Goal: Task Accomplishment & Management: Use online tool/utility

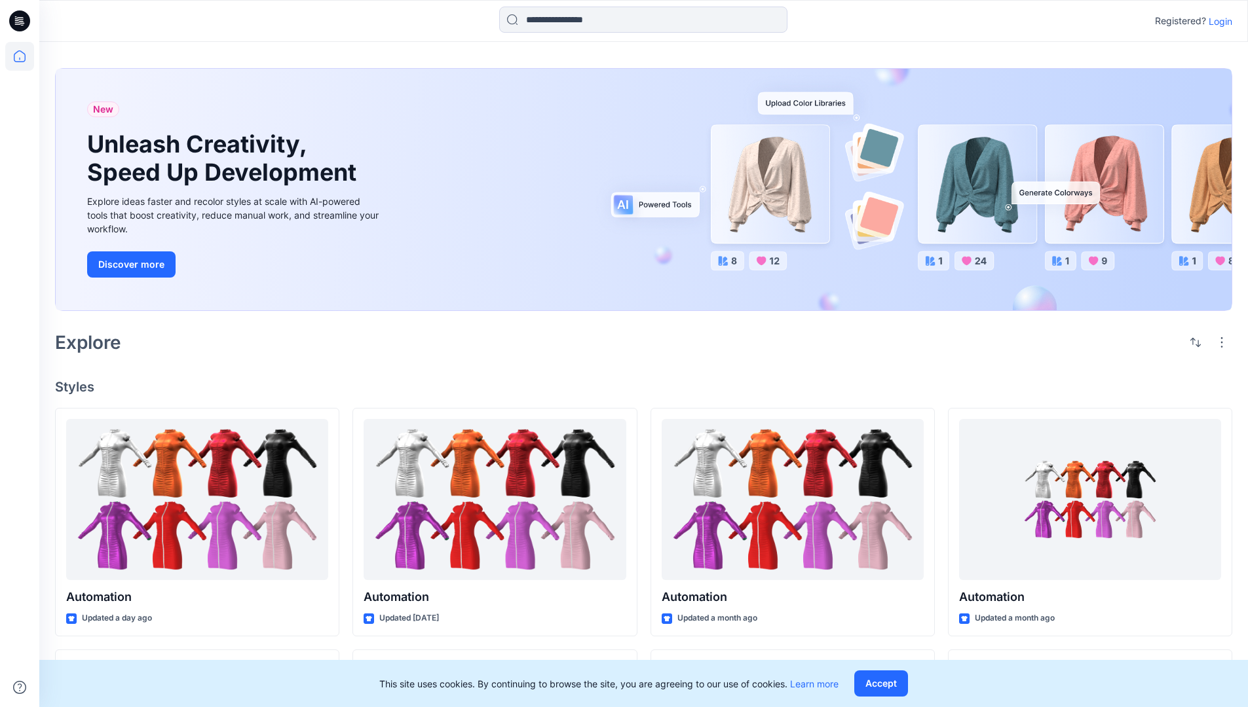
click at [1217, 21] on p "Login" at bounding box center [1220, 21] width 24 height 14
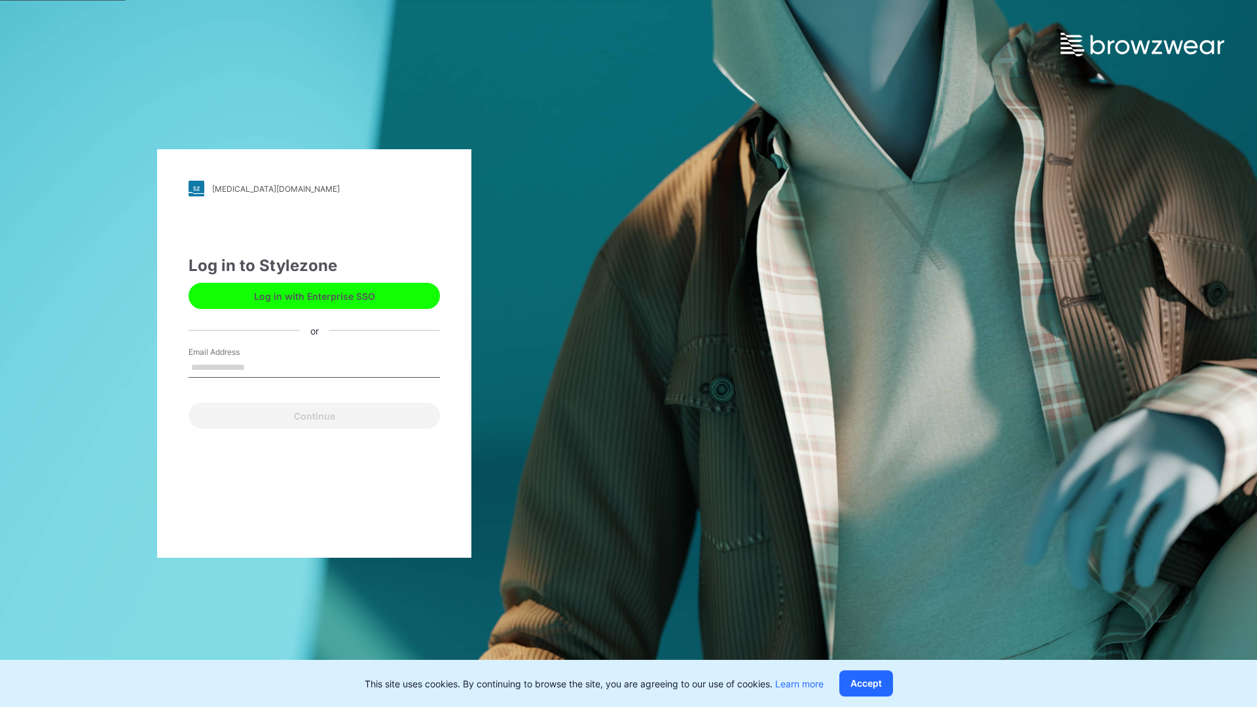
click at [259, 367] on input "Email Address" at bounding box center [314, 368] width 251 height 20
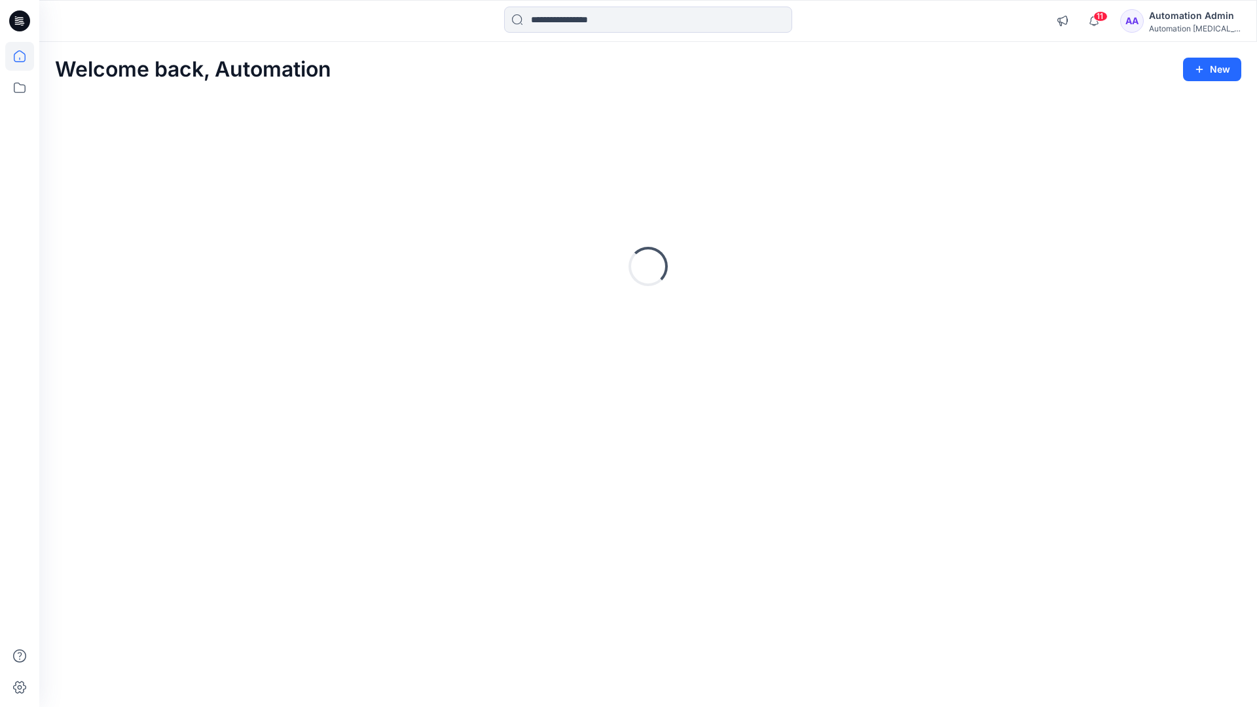
click at [25, 56] on icon at bounding box center [20, 56] width 12 height 12
click at [24, 88] on icon at bounding box center [19, 87] width 29 height 29
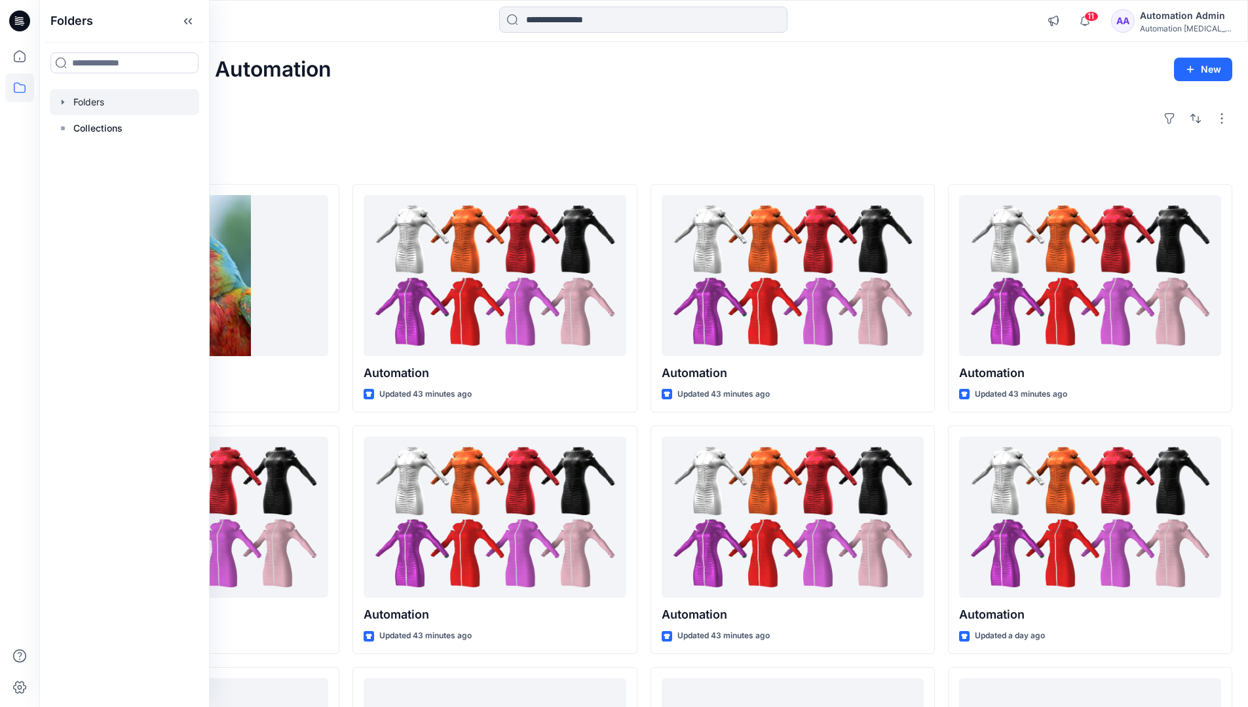
click at [140, 103] on div at bounding box center [124, 102] width 149 height 26
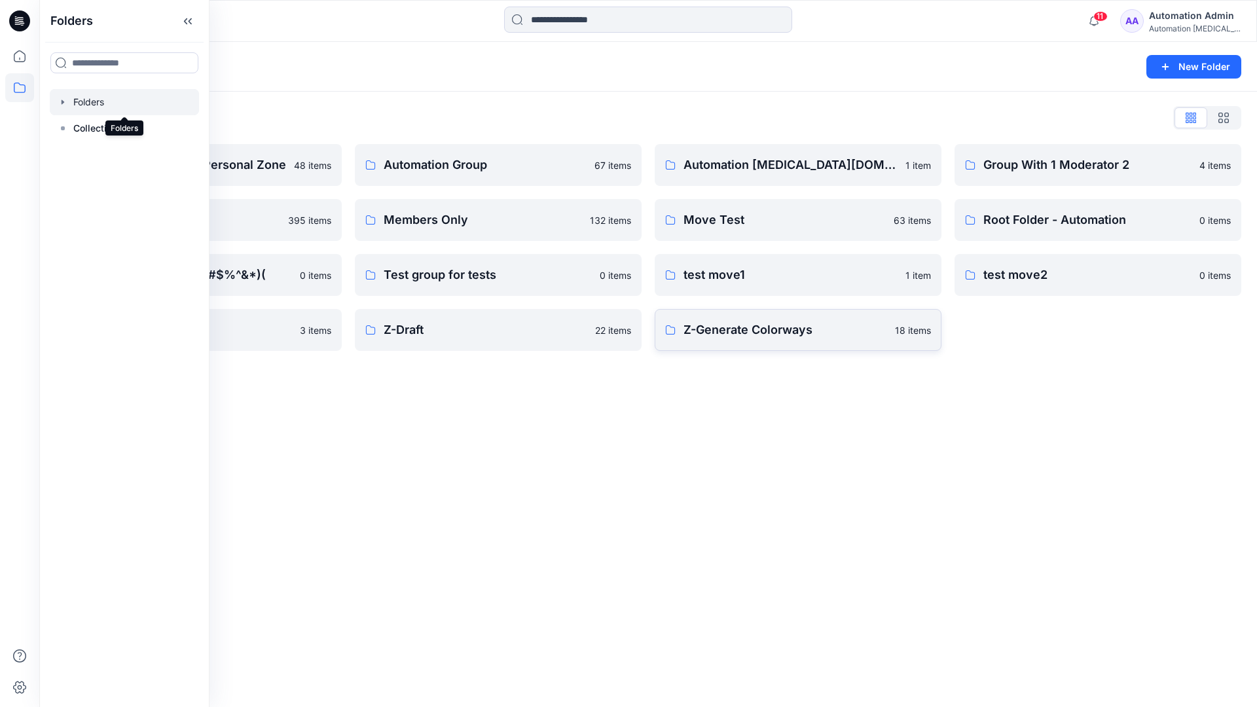
click at [834, 329] on p "Z-Generate Colorways" at bounding box center [786, 330] width 204 height 18
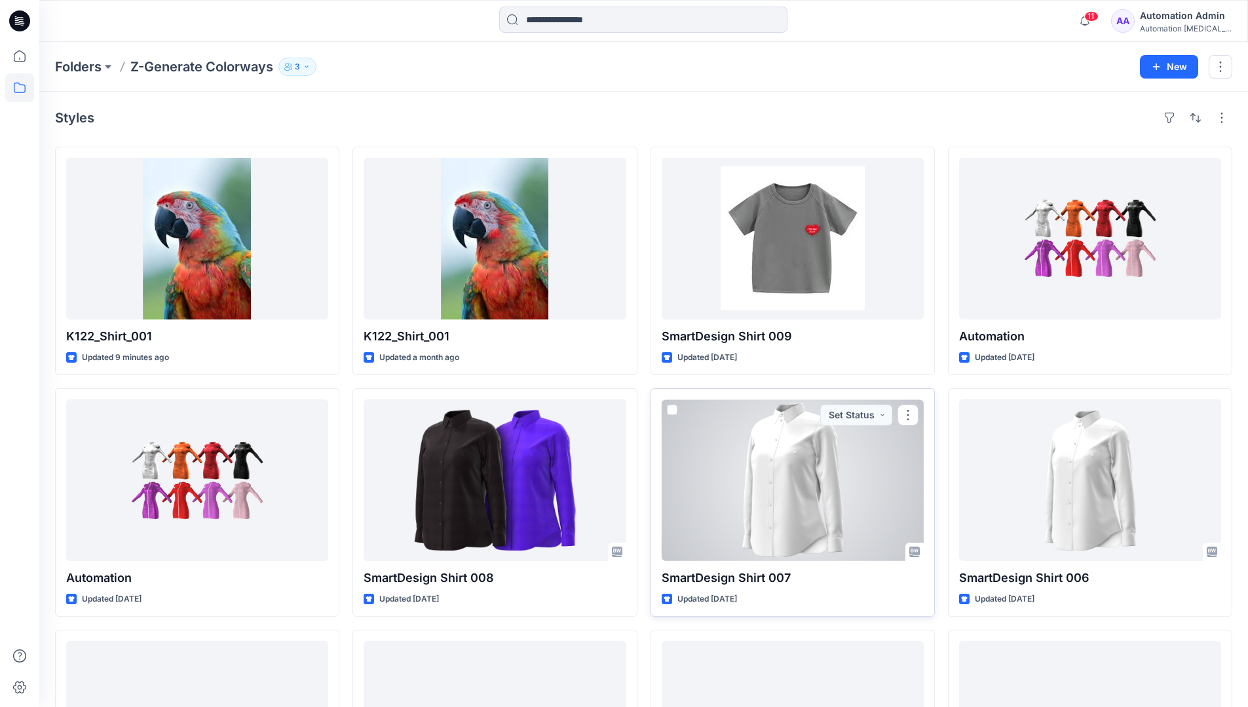
click at [675, 409] on span at bounding box center [672, 410] width 10 height 10
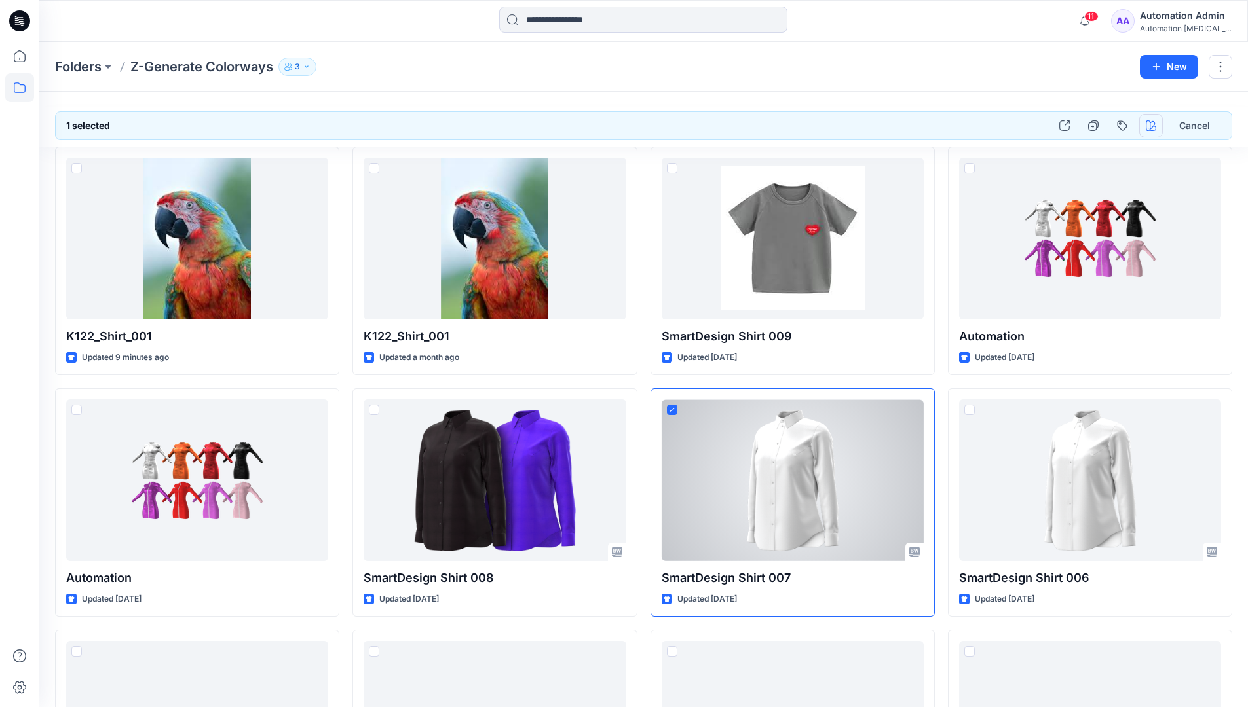
click at [1149, 126] on icon "button" at bounding box center [1150, 126] width 10 height 10
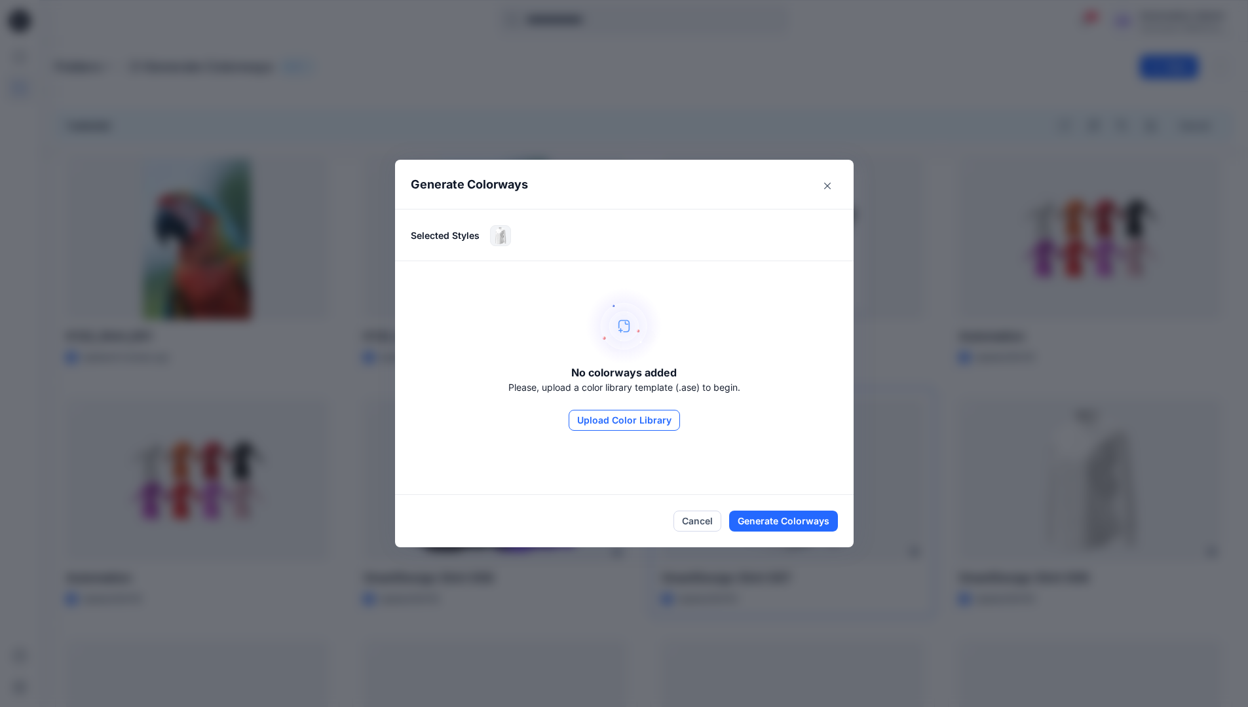
click at [643, 419] on button "Upload Color Library" at bounding box center [623, 420] width 111 height 21
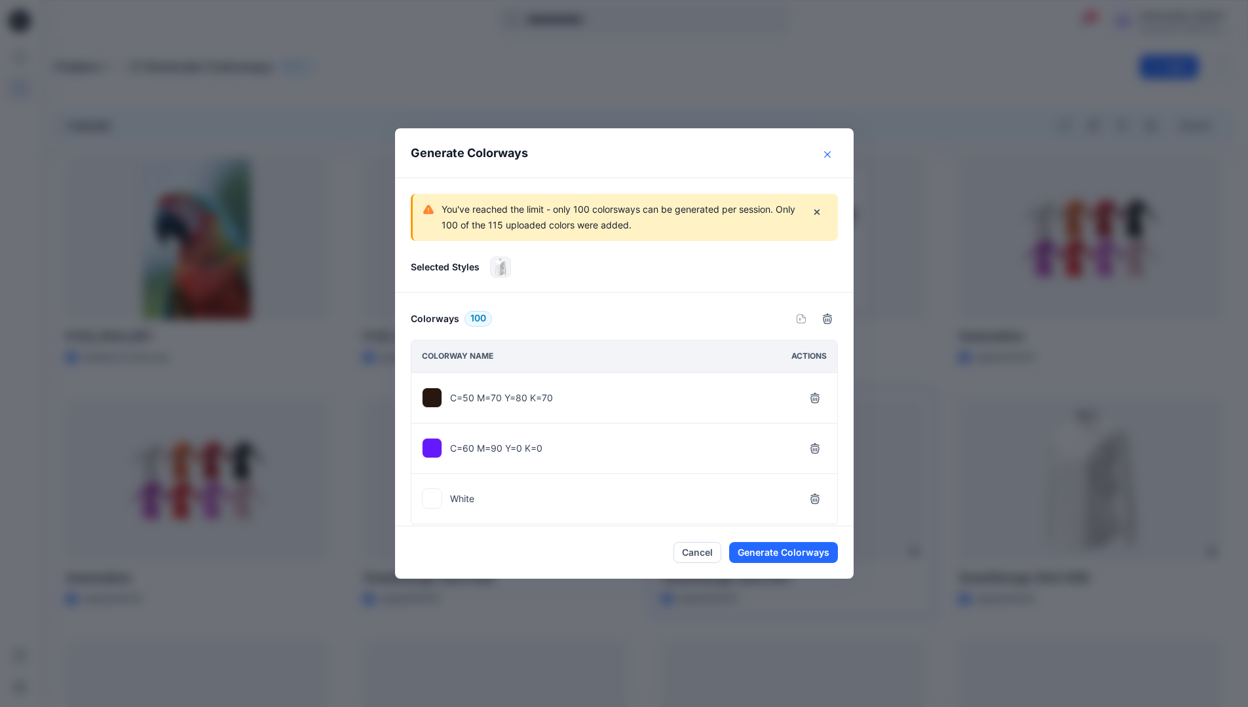
click at [830, 155] on icon "Close" at bounding box center [827, 154] width 7 height 7
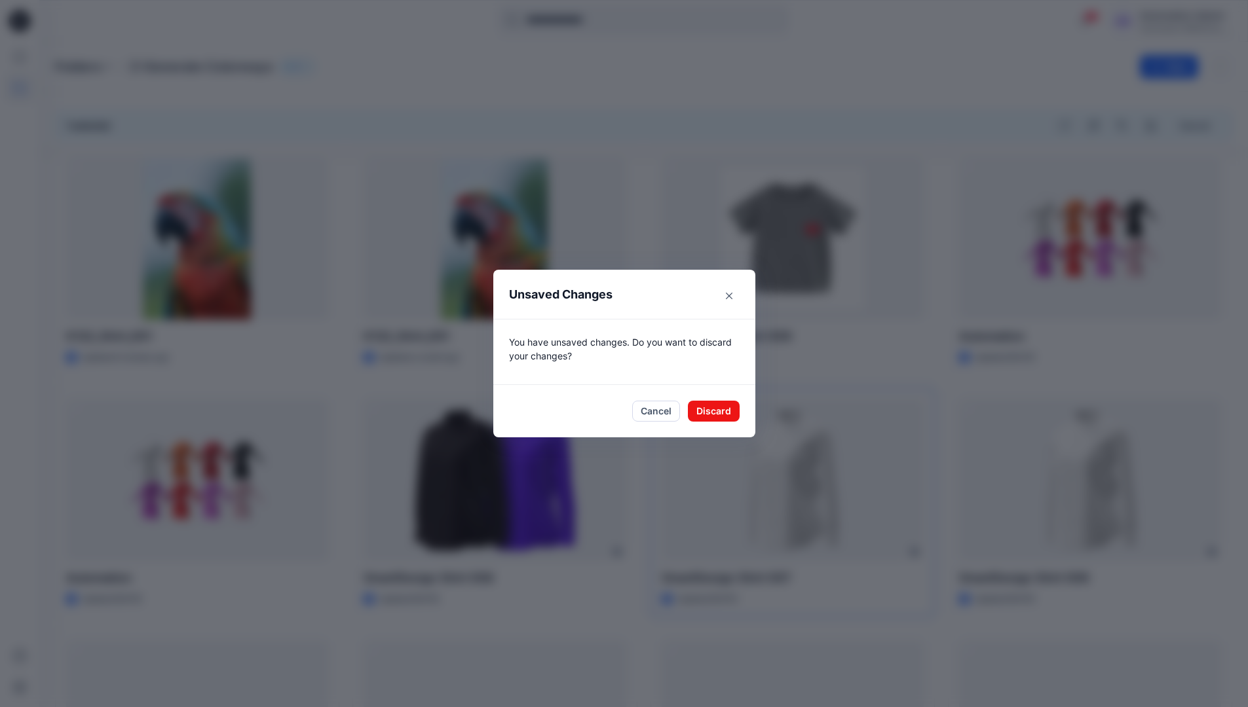
click at [724, 422] on footer "Cancel Discard" at bounding box center [624, 411] width 262 height 52
click at [733, 409] on button "Discard" at bounding box center [714, 411] width 52 height 21
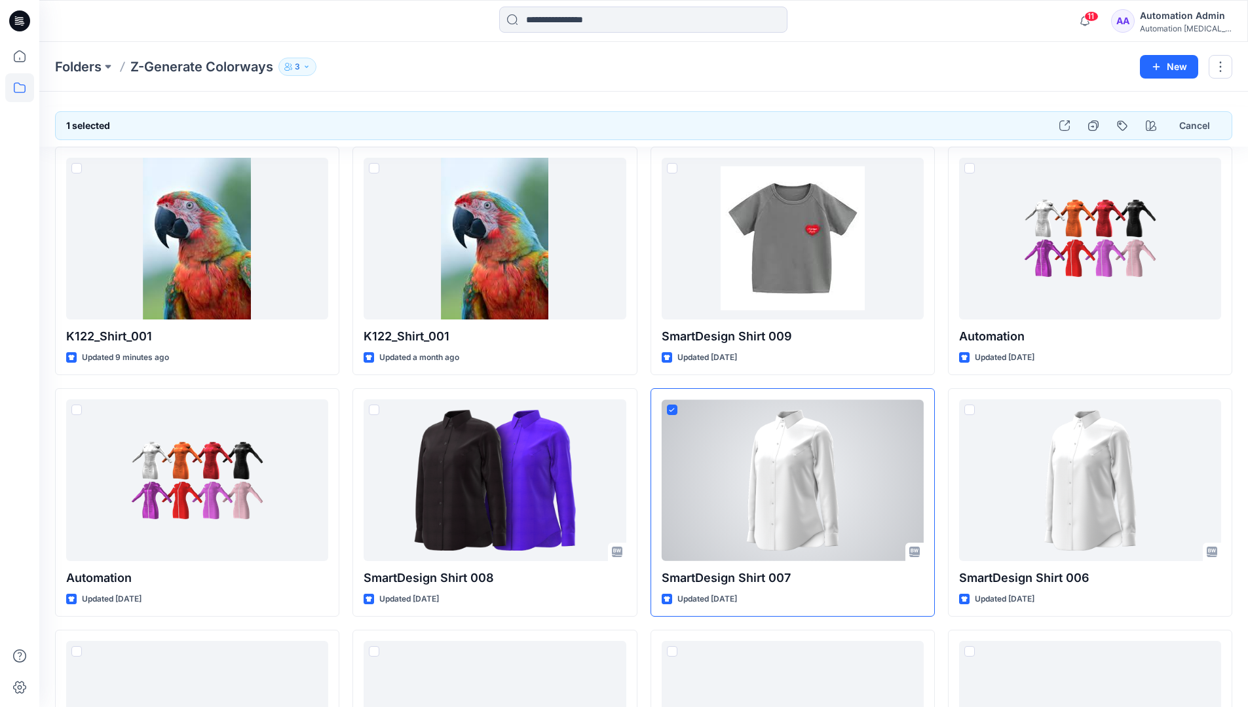
click at [1197, 21] on div "Automation Admin" at bounding box center [1186, 16] width 92 height 16
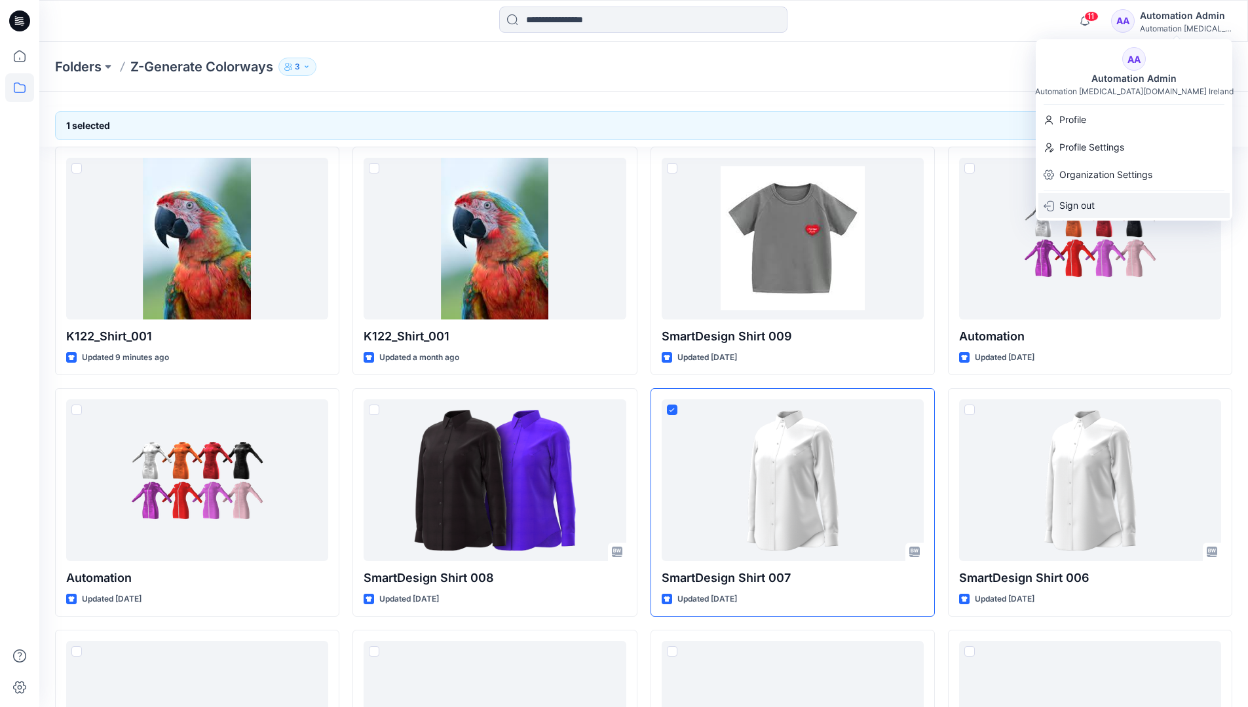
click at [1144, 206] on div "Sign out" at bounding box center [1133, 205] width 191 height 25
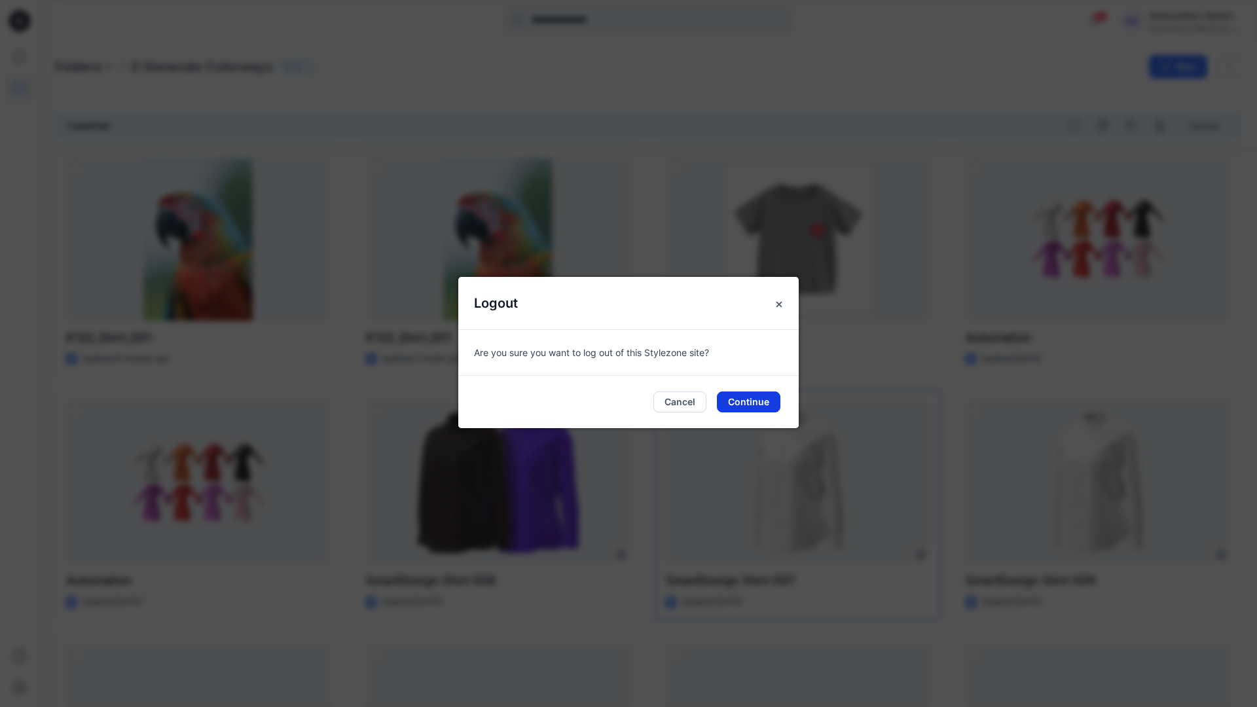
click at [755, 405] on button "Continue" at bounding box center [749, 402] width 64 height 21
